Goal: Transaction & Acquisition: Purchase product/service

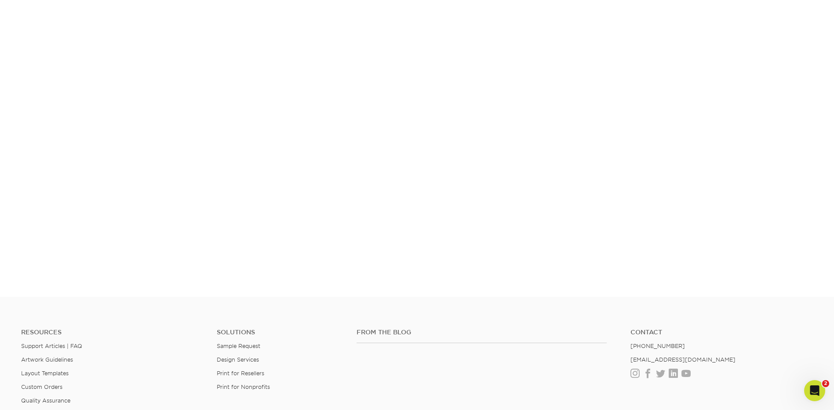
scroll to position [134, 0]
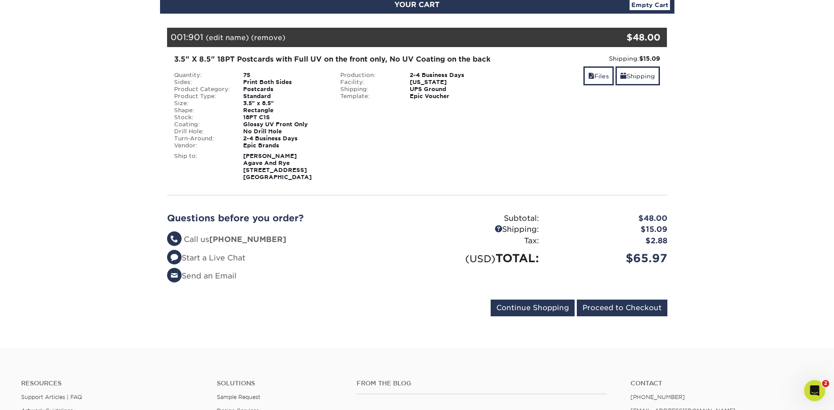
scroll to position [185, 0]
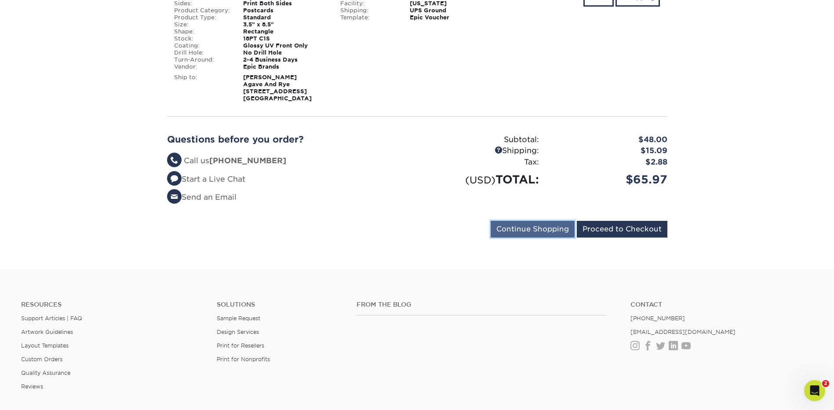
click at [521, 234] on input "Continue Shopping" at bounding box center [532, 229] width 84 height 17
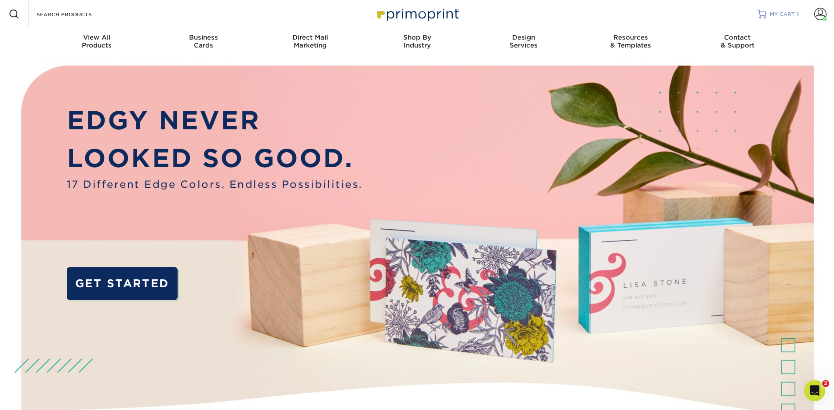
click at [786, 12] on span "MY CART" at bounding box center [781, 14] width 25 height 7
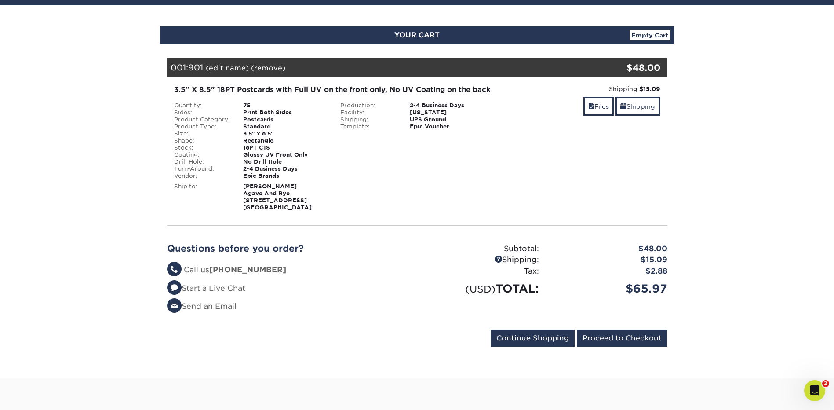
scroll to position [108, 0]
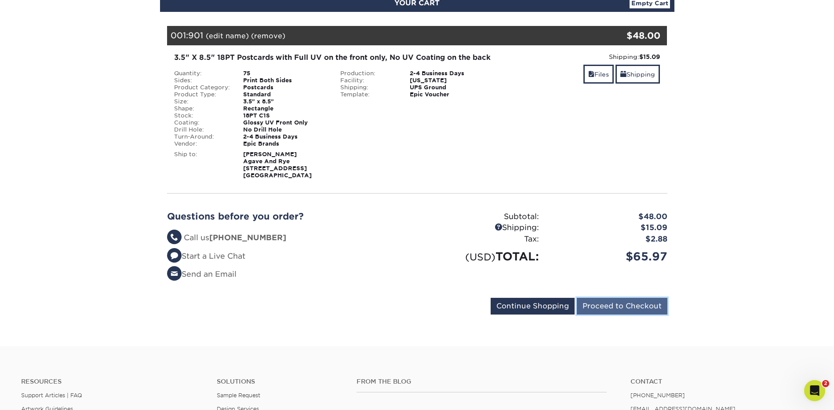
click at [629, 307] on input "Proceed to Checkout" at bounding box center [621, 305] width 91 height 17
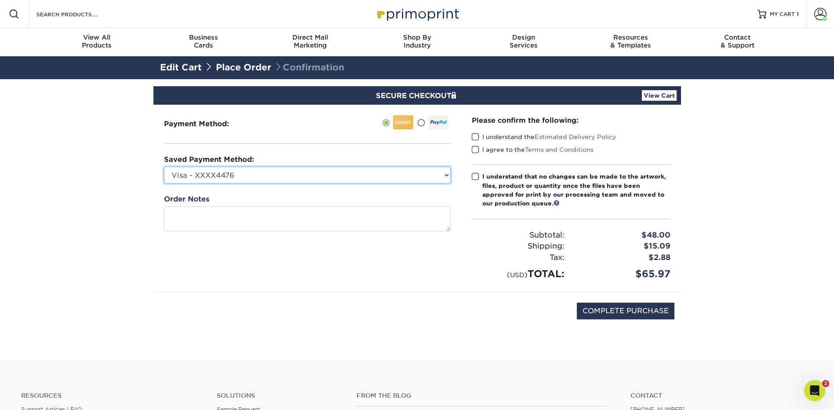
click at [443, 174] on select "Visa - XXXX4476 Visa - XXXX6529 Visa - XXXX4626 Visa - XXXX4626 New Credit Card" at bounding box center [307, 175] width 286 height 17
